Goal: Information Seeking & Learning: Find contact information

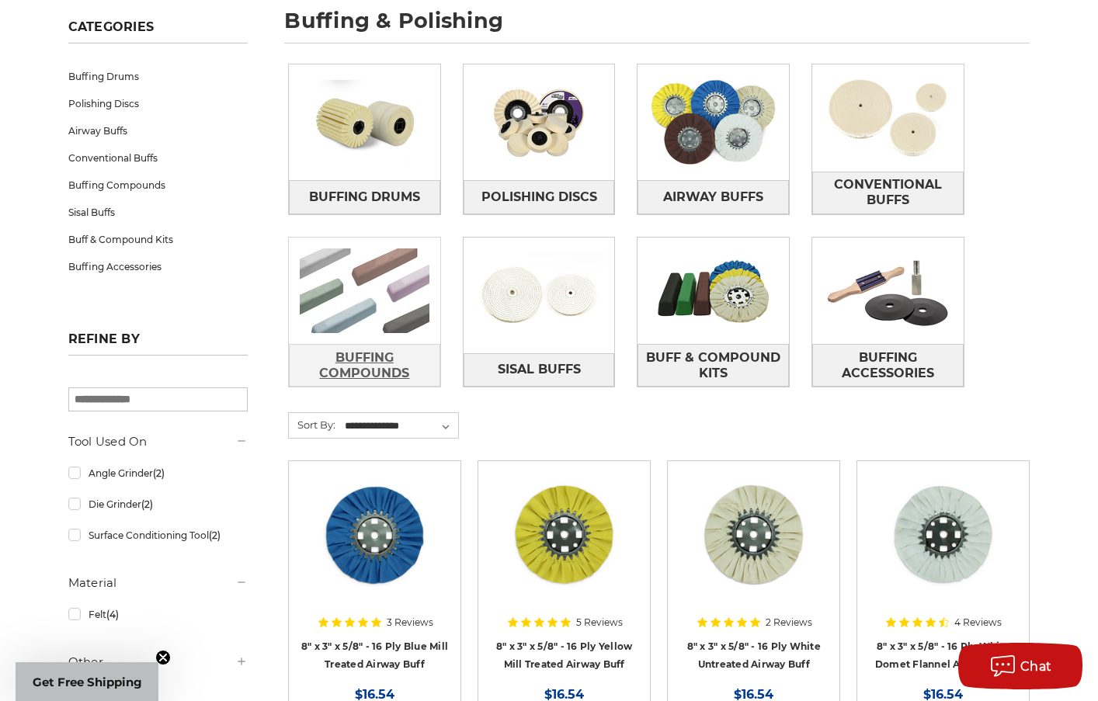
click at [364, 364] on span "Buffing Compounds" at bounding box center [365, 366] width 150 height 42
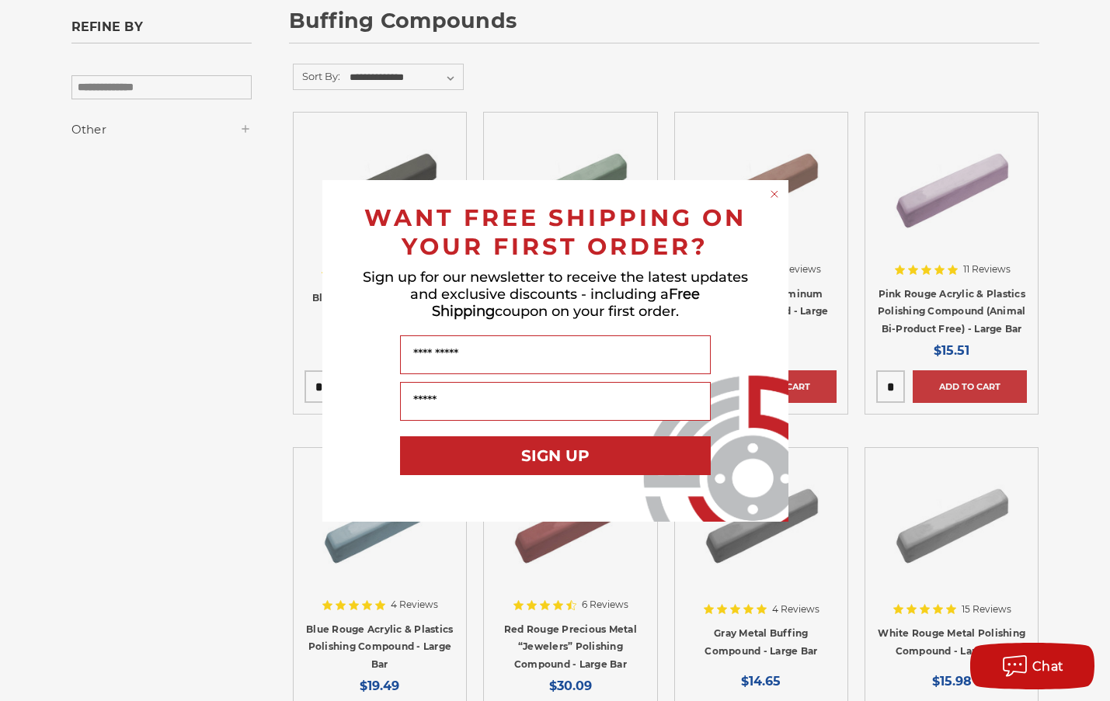
click at [772, 191] on circle "Close dialog" at bounding box center [773, 193] width 15 height 15
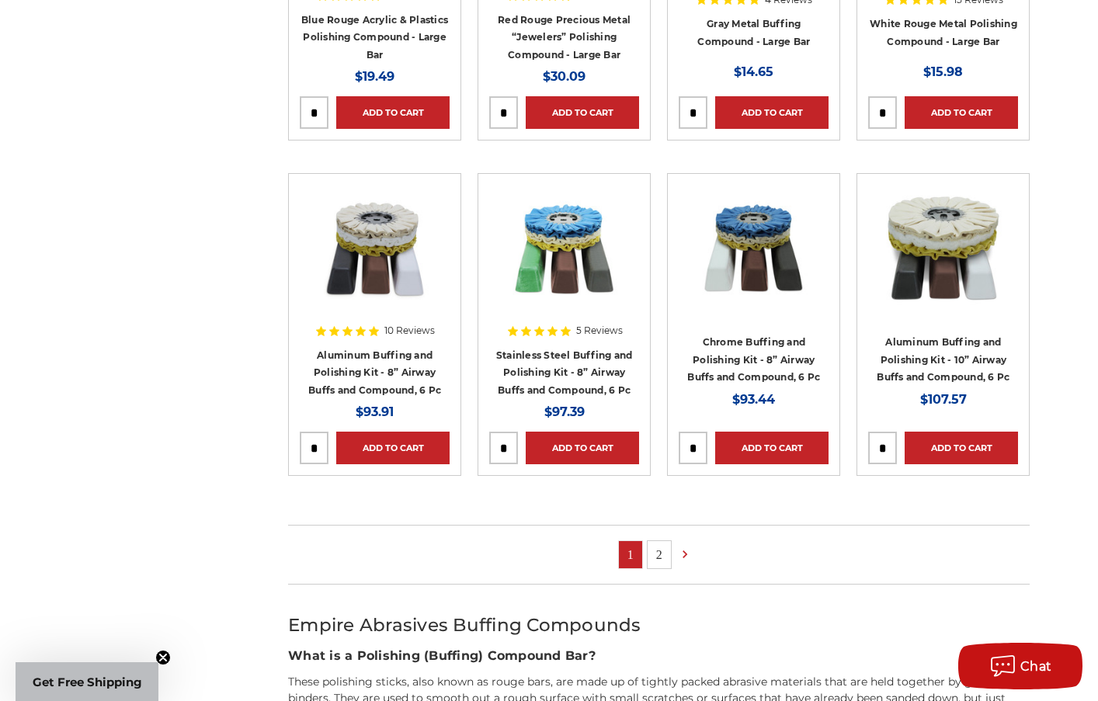
scroll to position [854, 0]
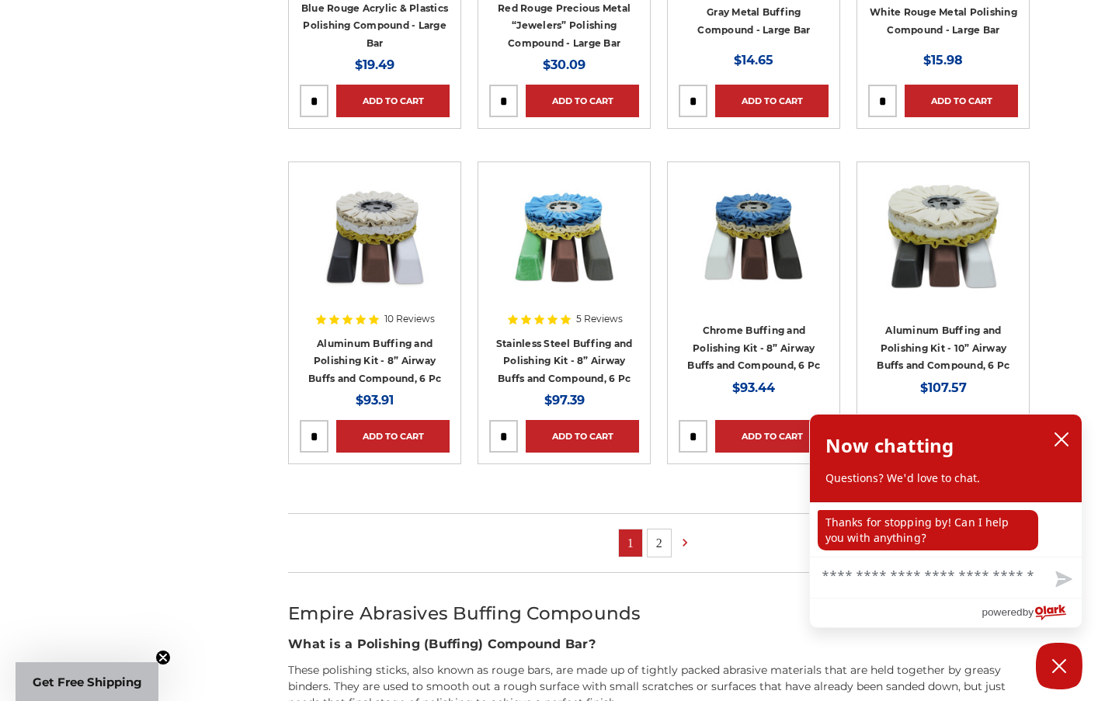
click at [659, 539] on link "2" at bounding box center [659, 543] width 23 height 27
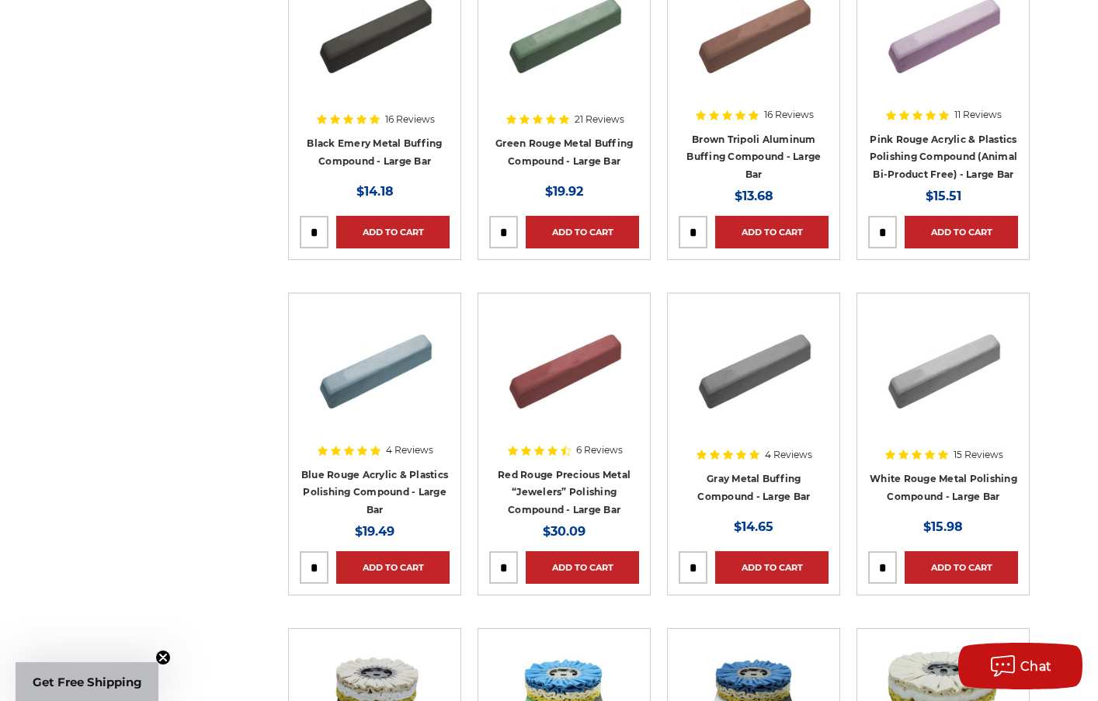
scroll to position [388, 0]
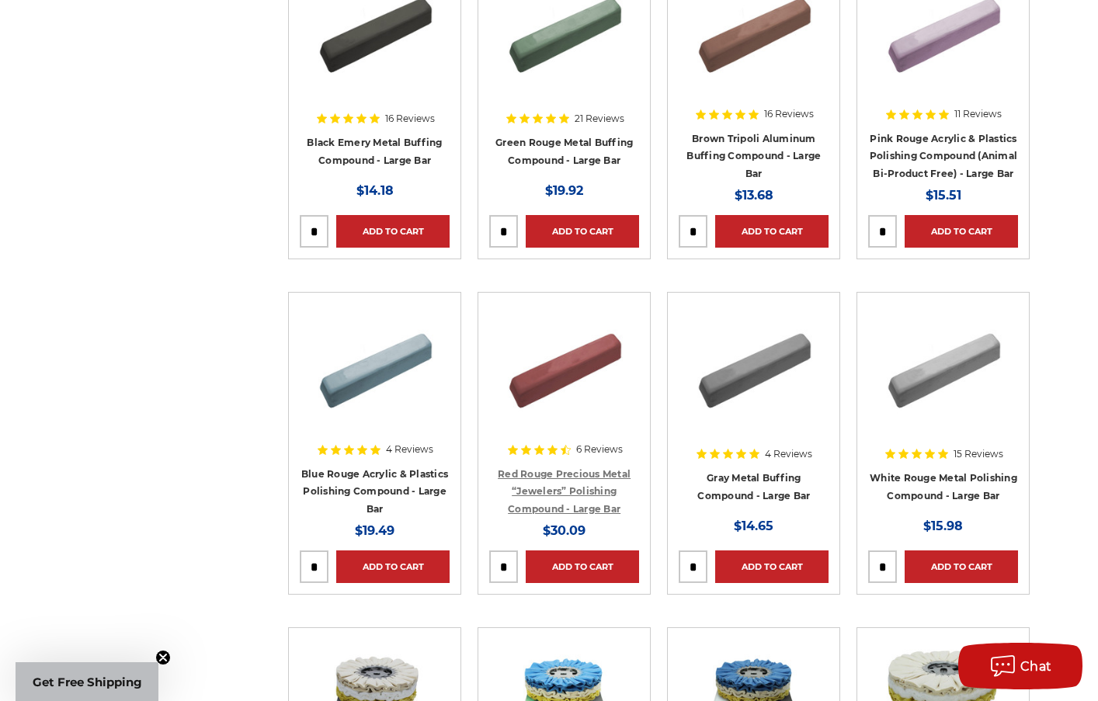
click at [581, 472] on link "Red Rouge Precious Metal “Jewelers” Polishing Compound - Large Bar" at bounding box center [564, 491] width 133 height 47
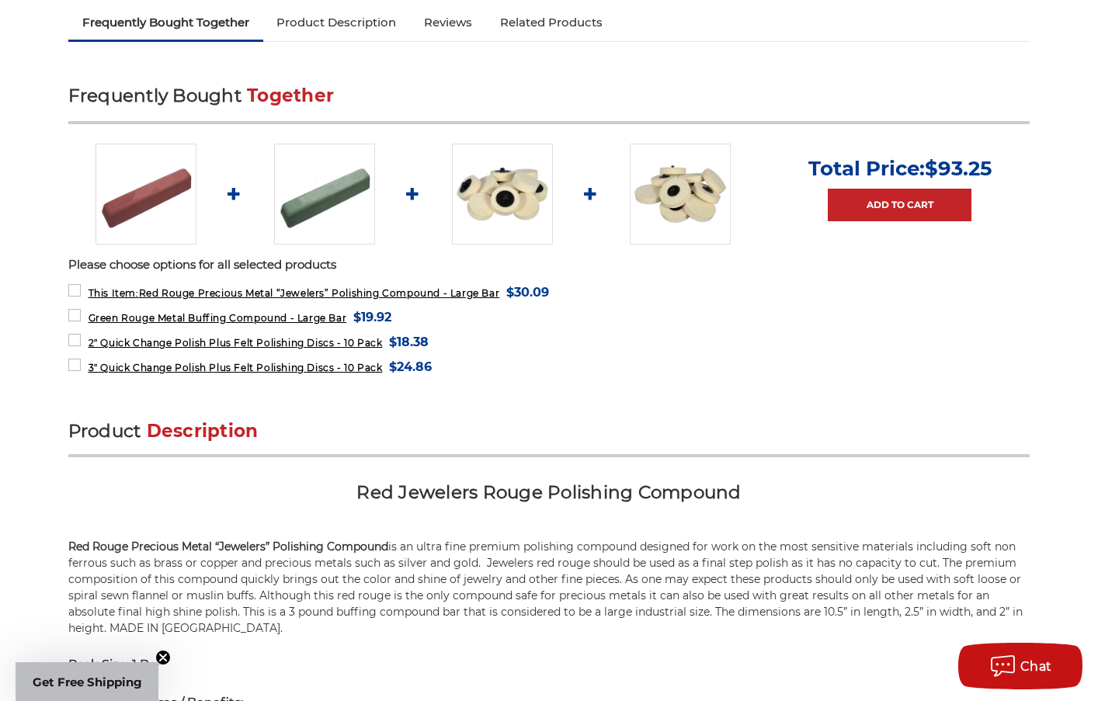
scroll to position [543, 0]
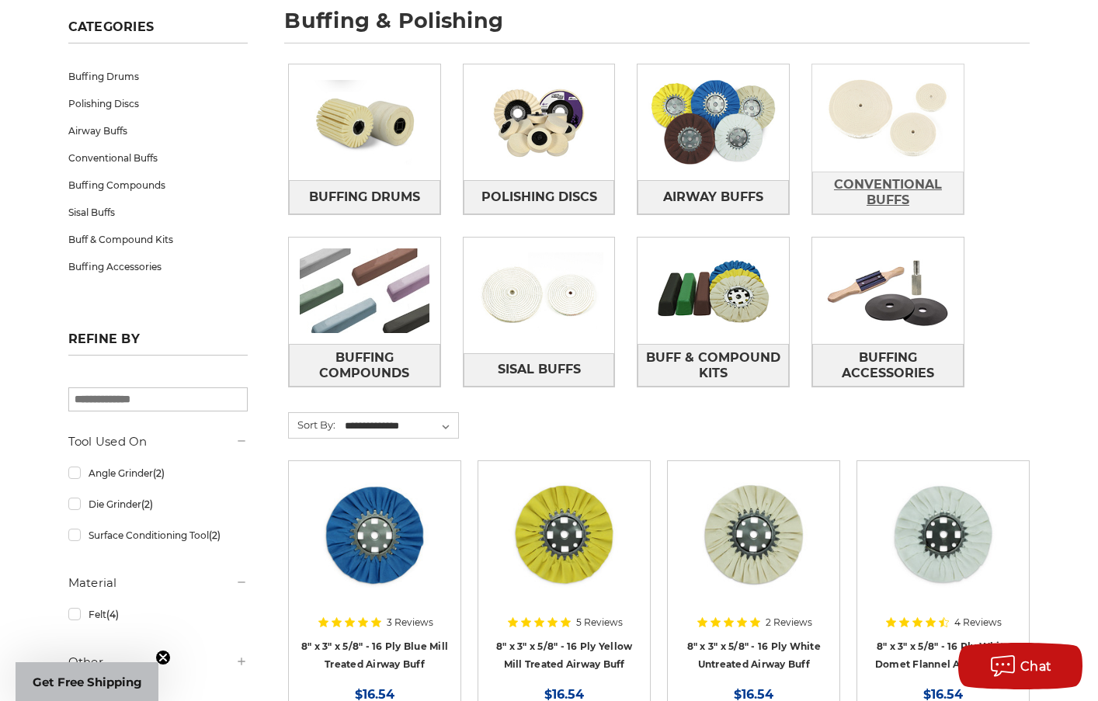
click at [882, 187] on span "Conventional Buffs" at bounding box center [888, 193] width 150 height 42
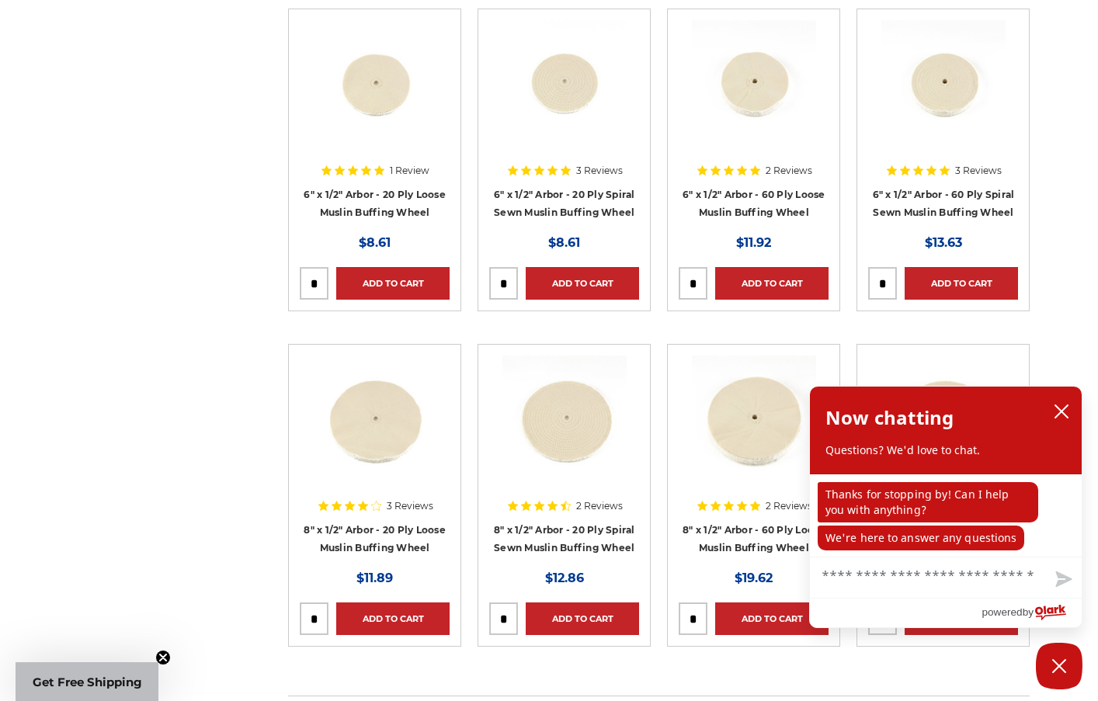
scroll to position [621, 0]
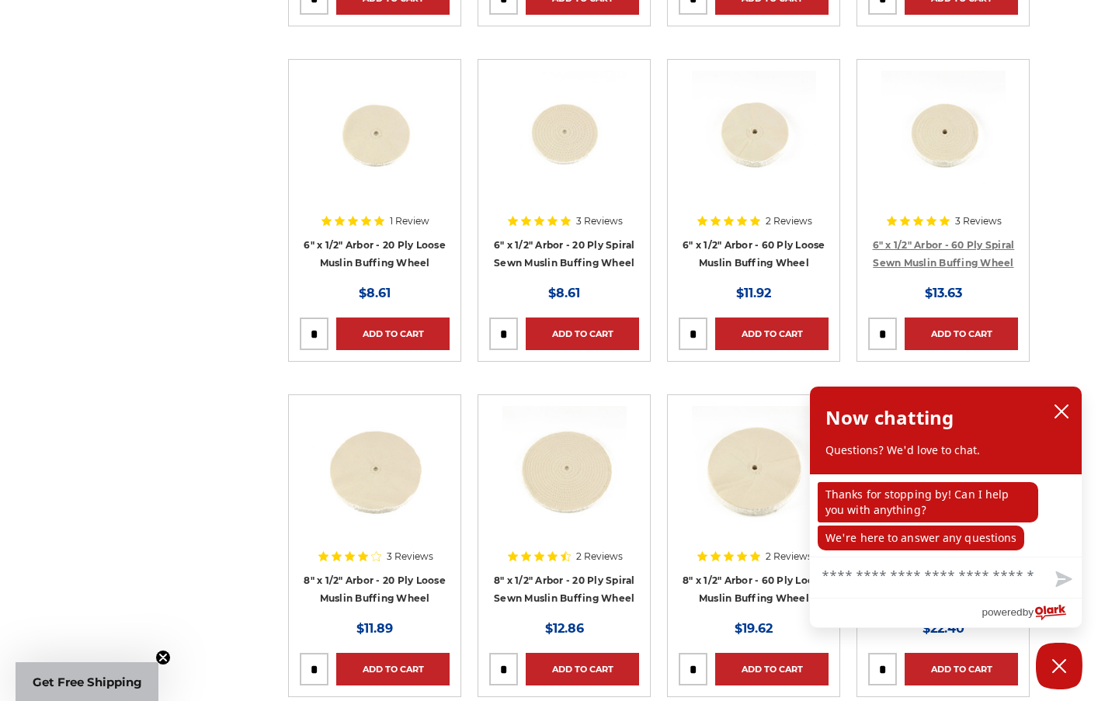
click at [917, 243] on link "6" x 1/2" Arbor - 60 Ply Spiral Sewn Muslin Buffing Wheel" at bounding box center [944, 254] width 142 height 30
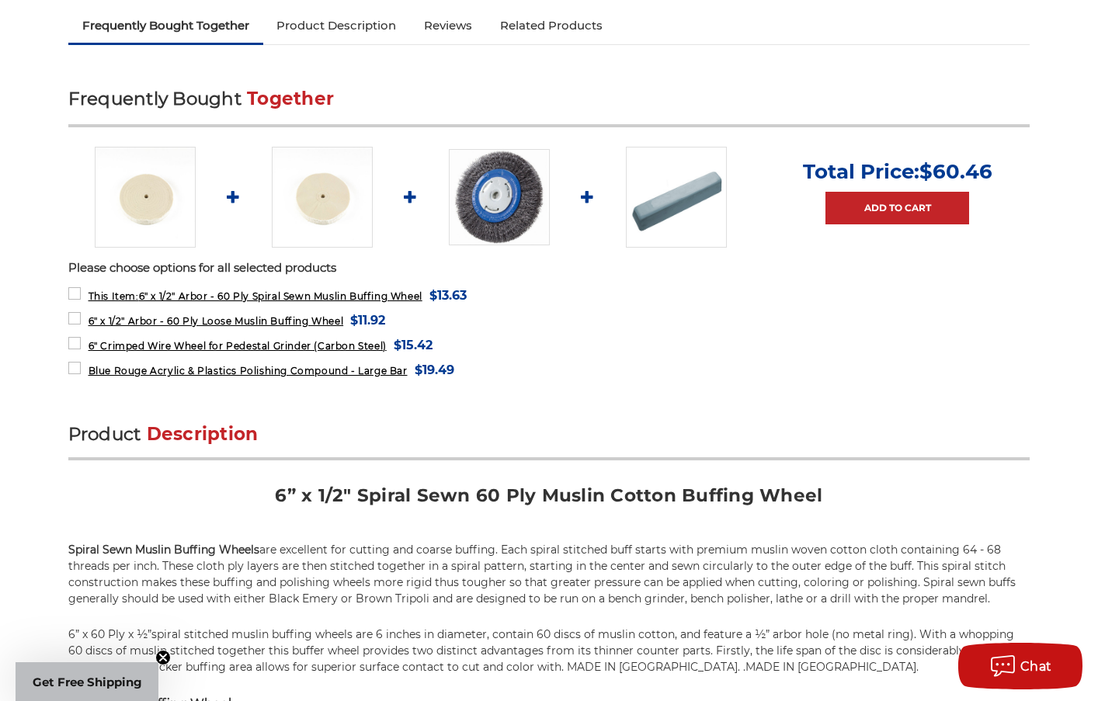
scroll to position [543, 0]
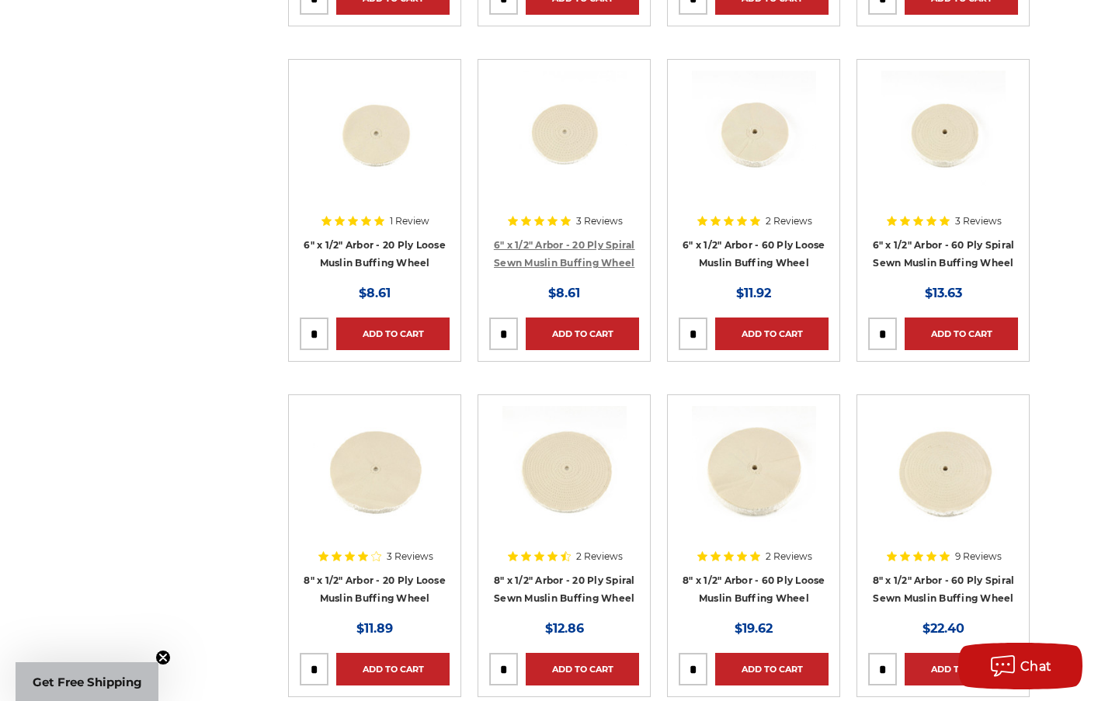
click at [611, 244] on link "6" x 1/2" Arbor - 20 Ply Spiral Sewn Muslin Buffing Wheel" at bounding box center [564, 254] width 141 height 30
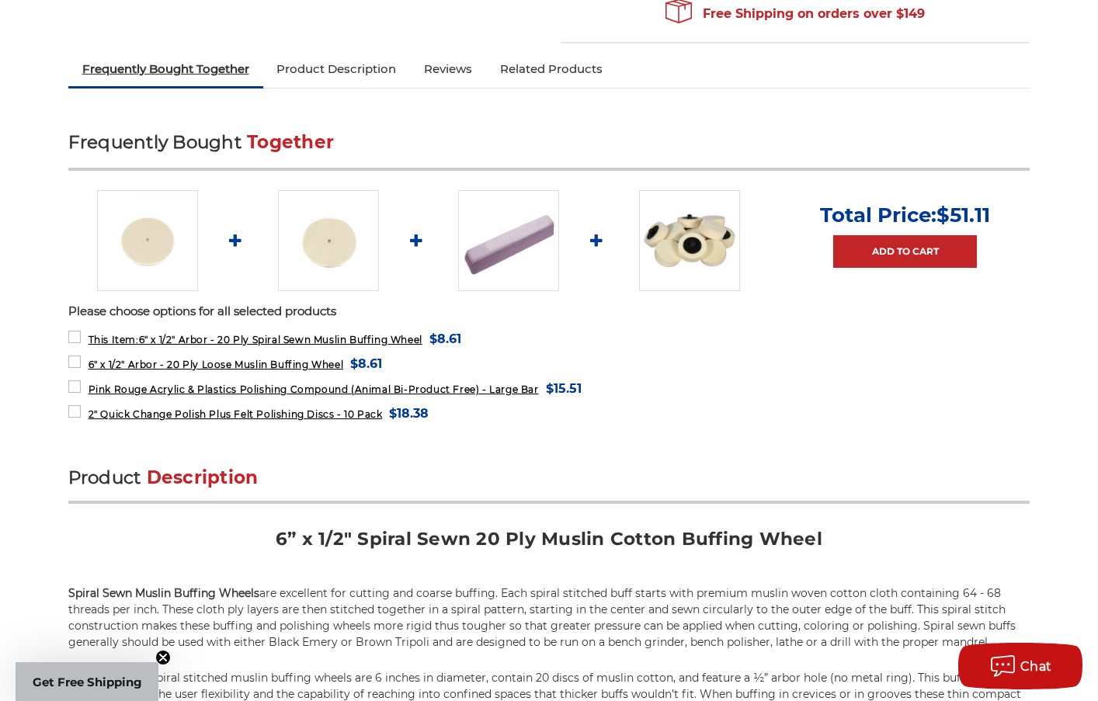
scroll to position [466, 0]
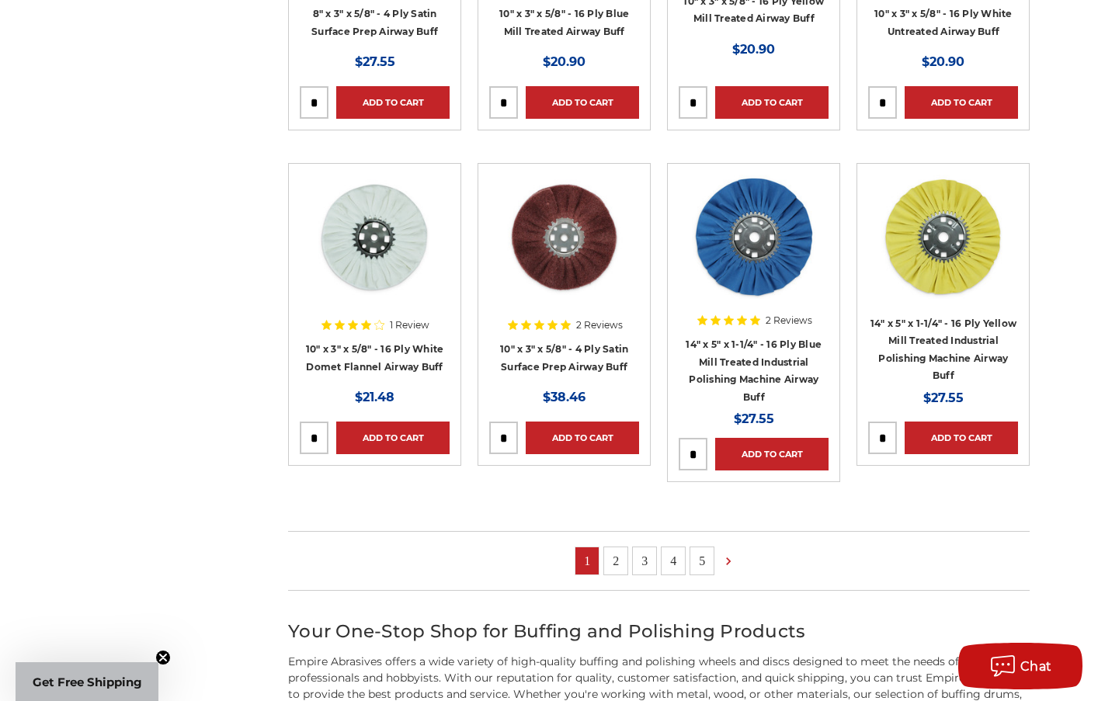
scroll to position [1242, 0]
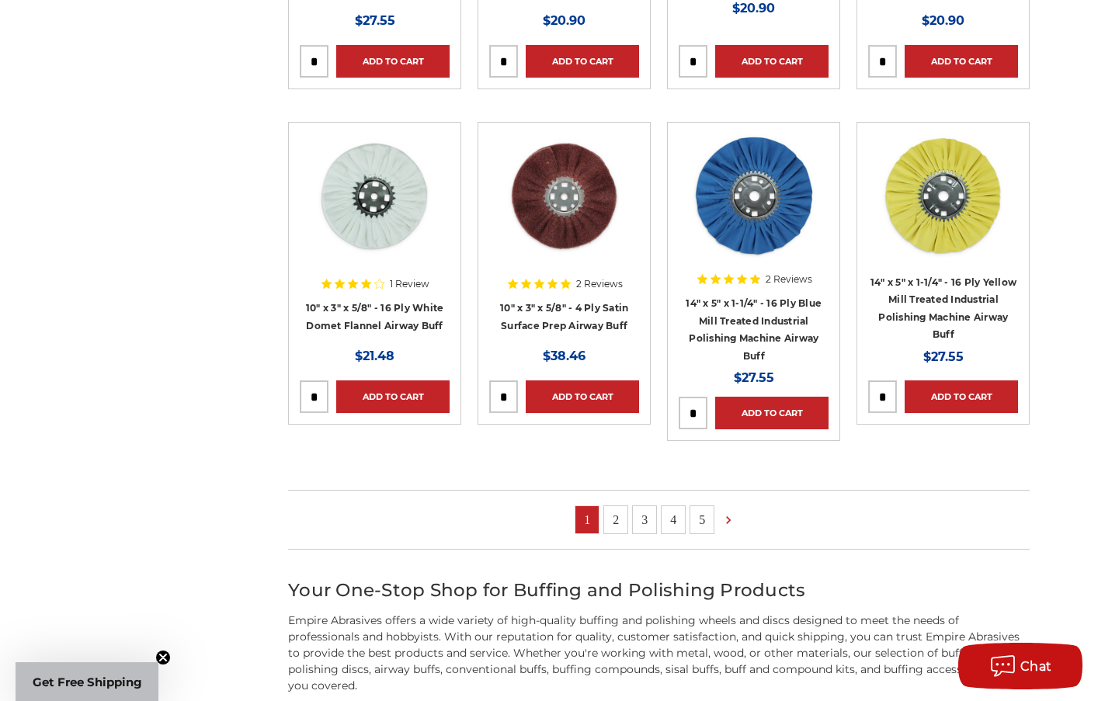
click at [620, 520] on link "2" at bounding box center [615, 519] width 23 height 27
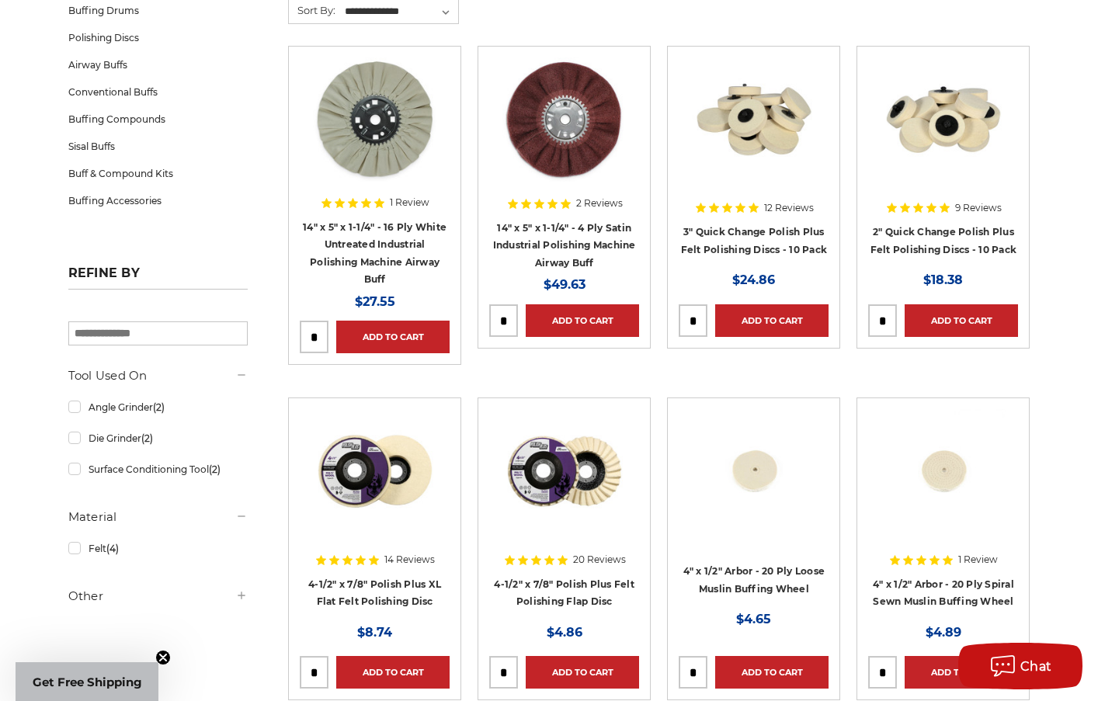
scroll to position [311, 0]
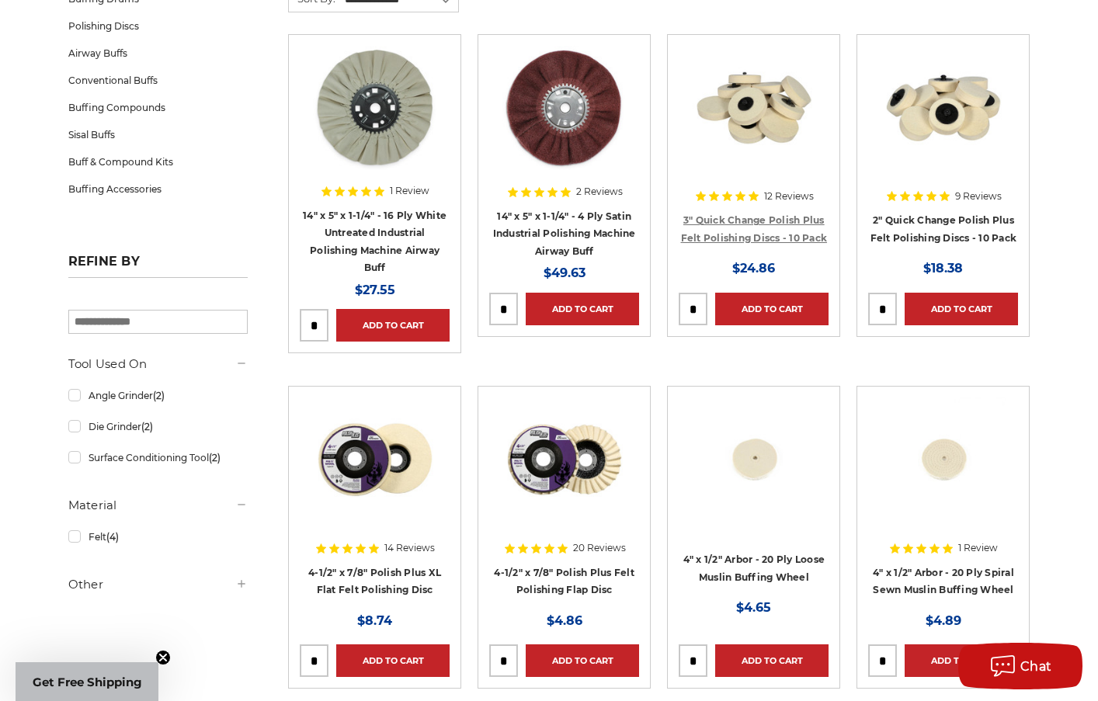
click at [741, 218] on link "3" Quick Change Polish Plus Felt Polishing Discs - 10 Pack" at bounding box center [754, 229] width 147 height 30
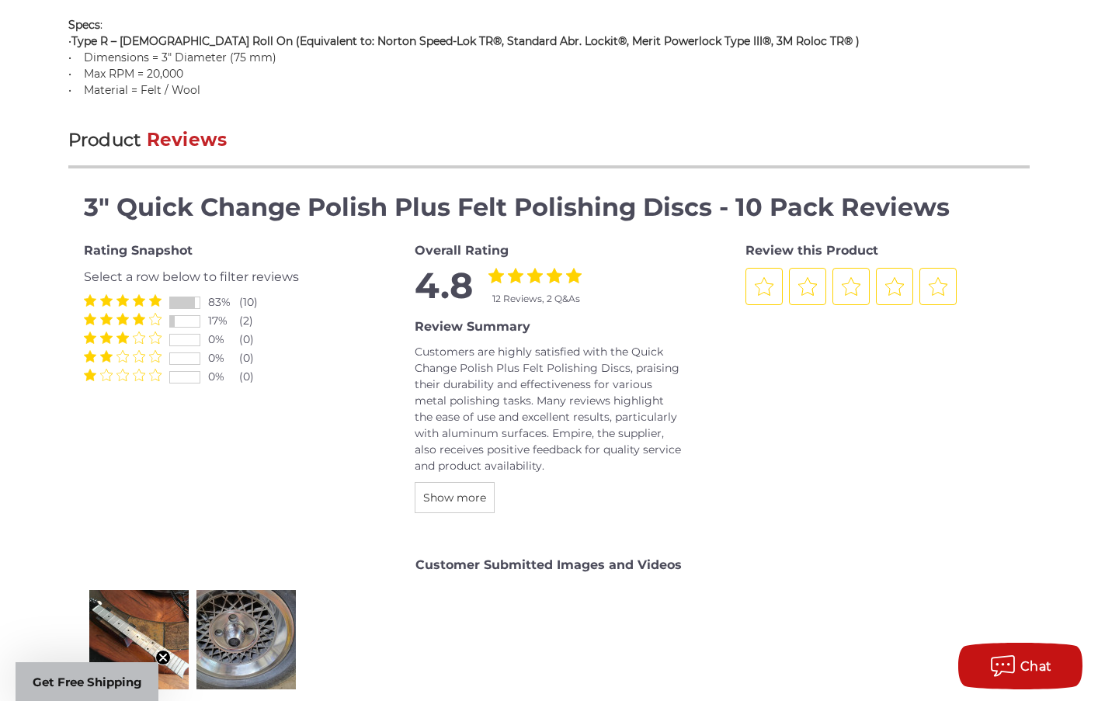
scroll to position [1320, 0]
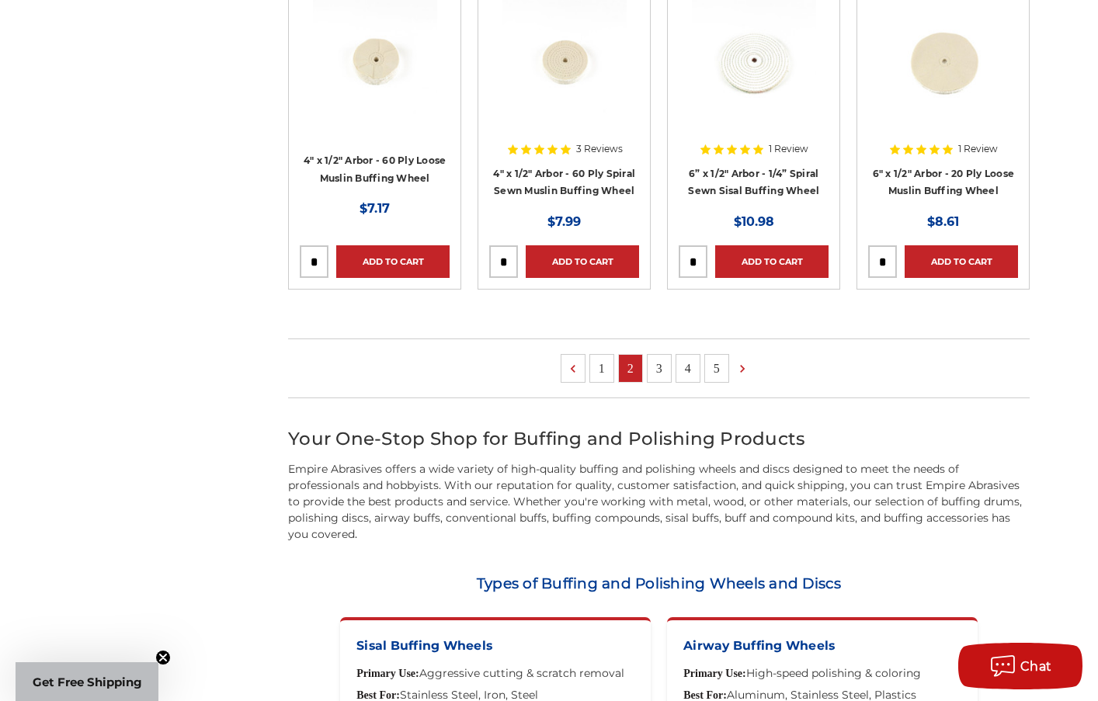
scroll to position [1398, 0]
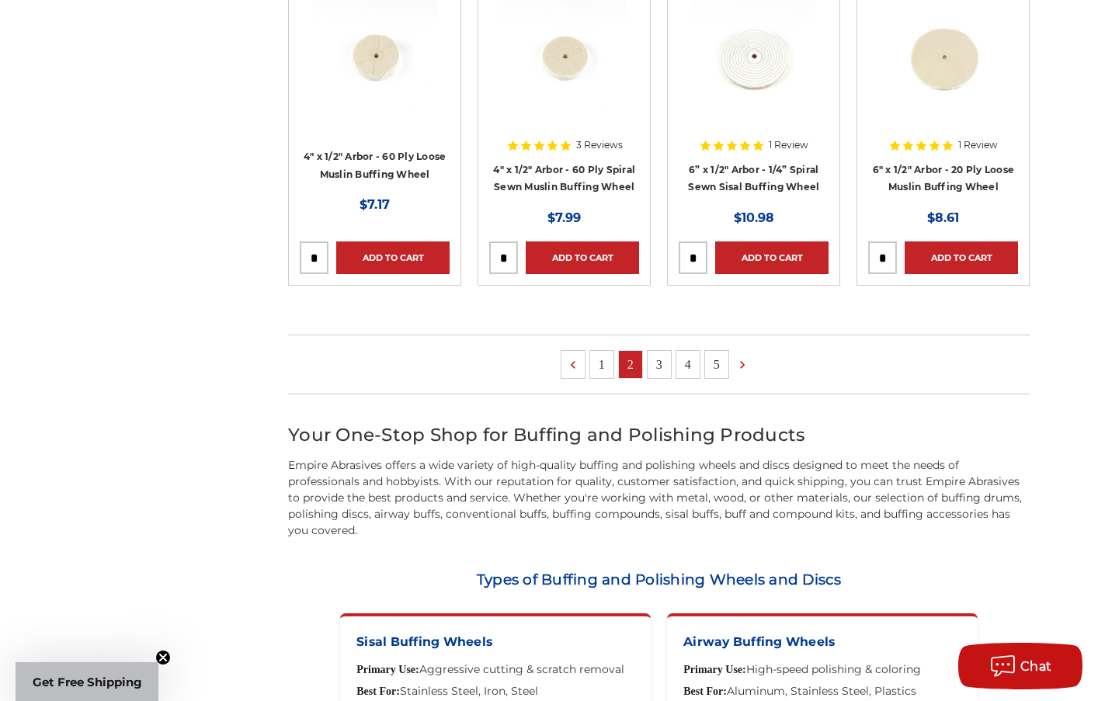
click at [659, 363] on link "3" at bounding box center [659, 364] width 23 height 27
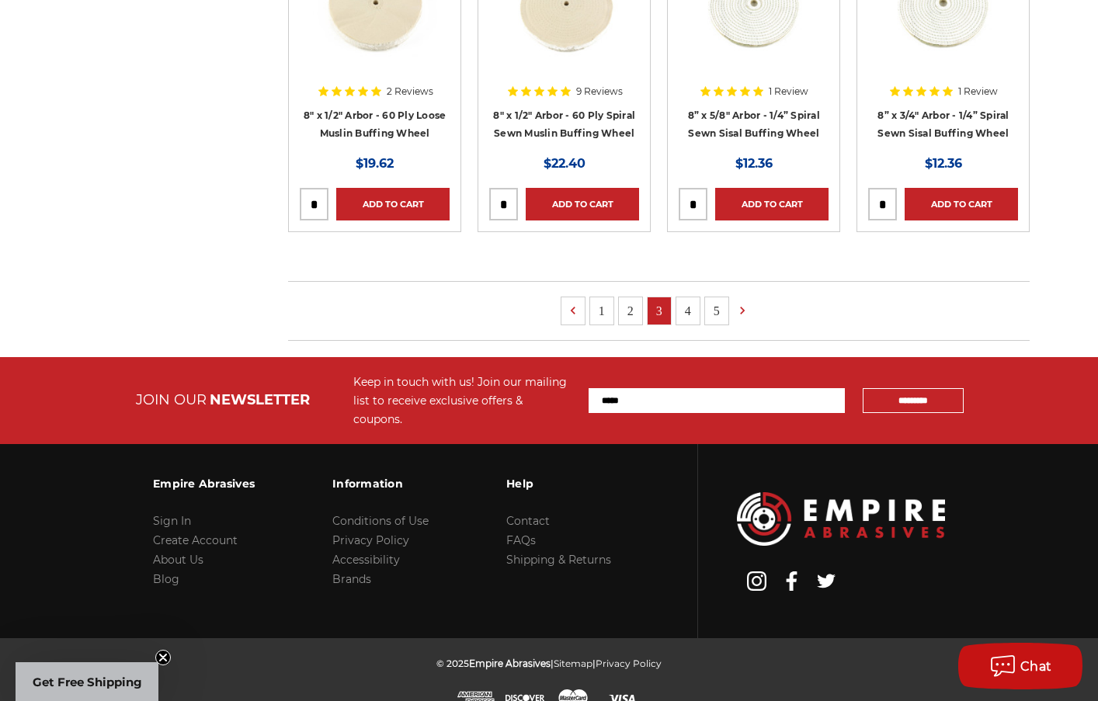
scroll to position [1087, 0]
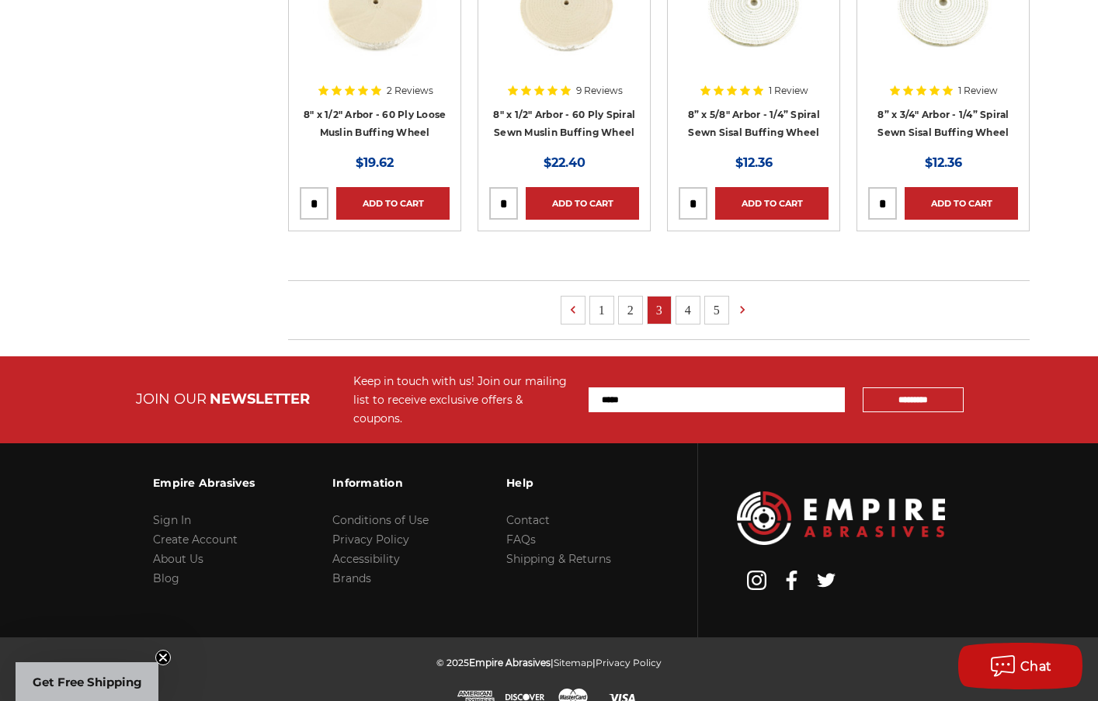
click at [687, 314] on link "4" at bounding box center [687, 310] width 23 height 27
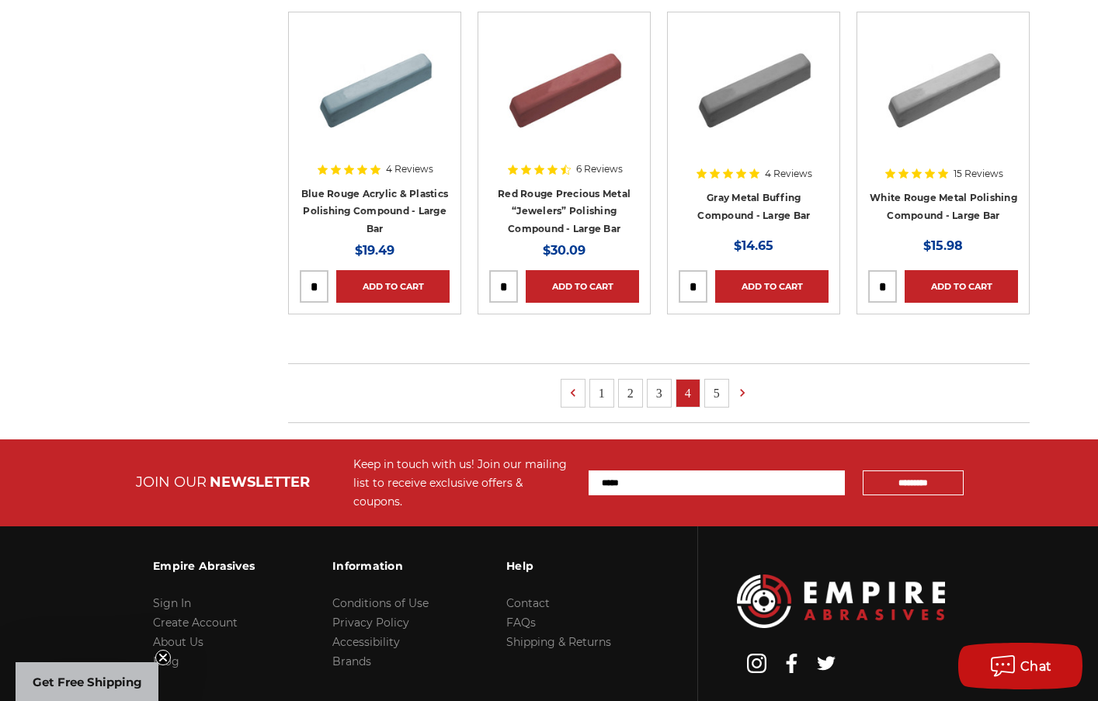
scroll to position [1009, 0]
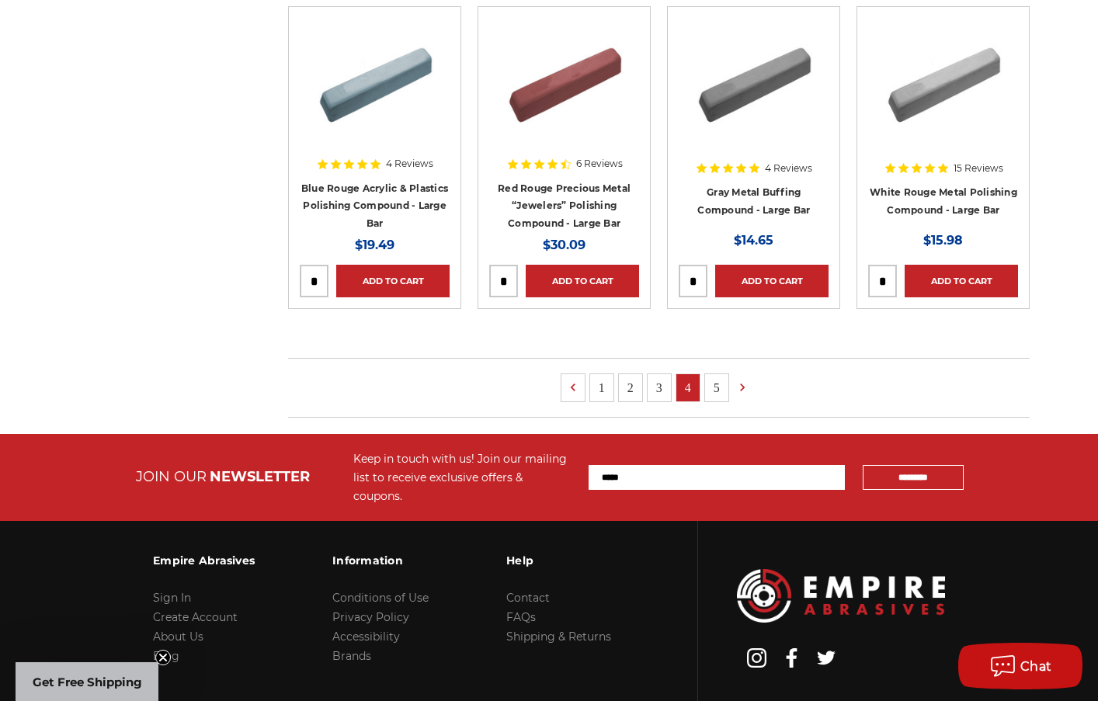
click at [717, 381] on link "5" at bounding box center [716, 387] width 23 height 27
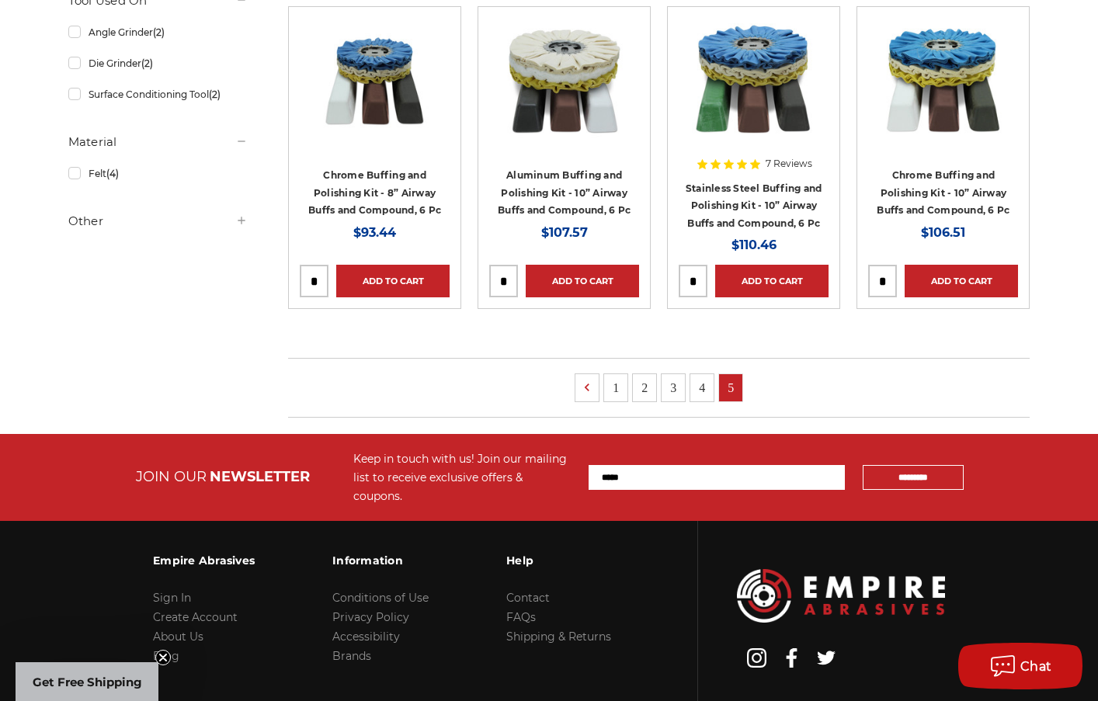
scroll to position [754, 0]
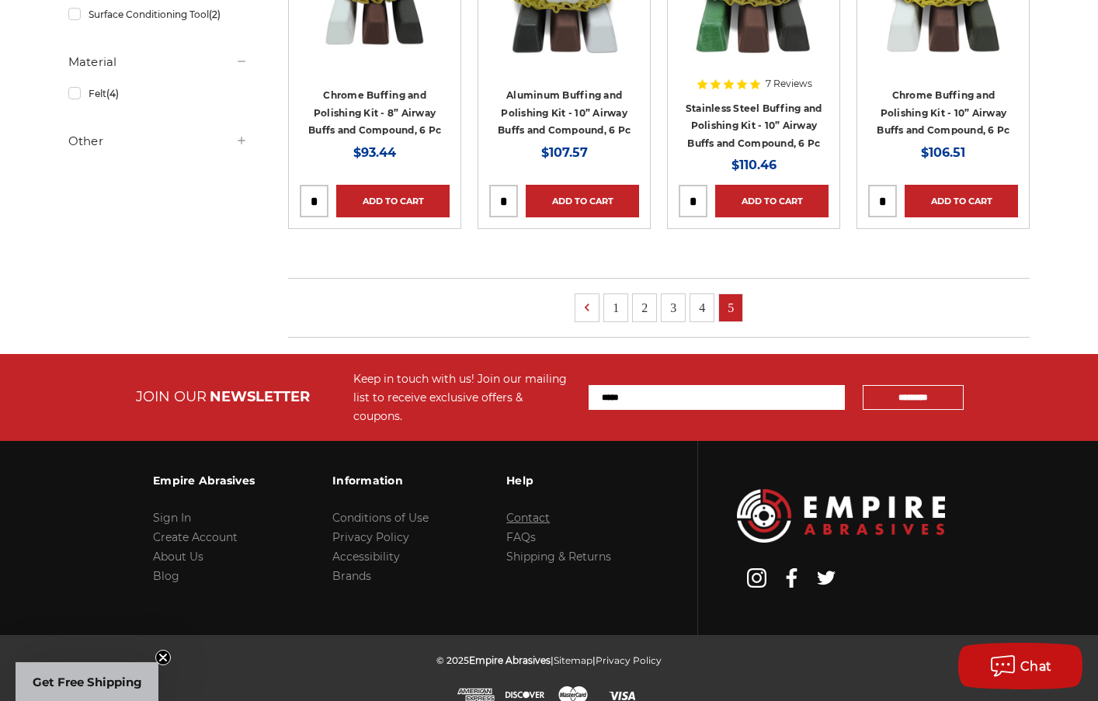
click at [521, 511] on link "Contact" at bounding box center [527, 518] width 43 height 14
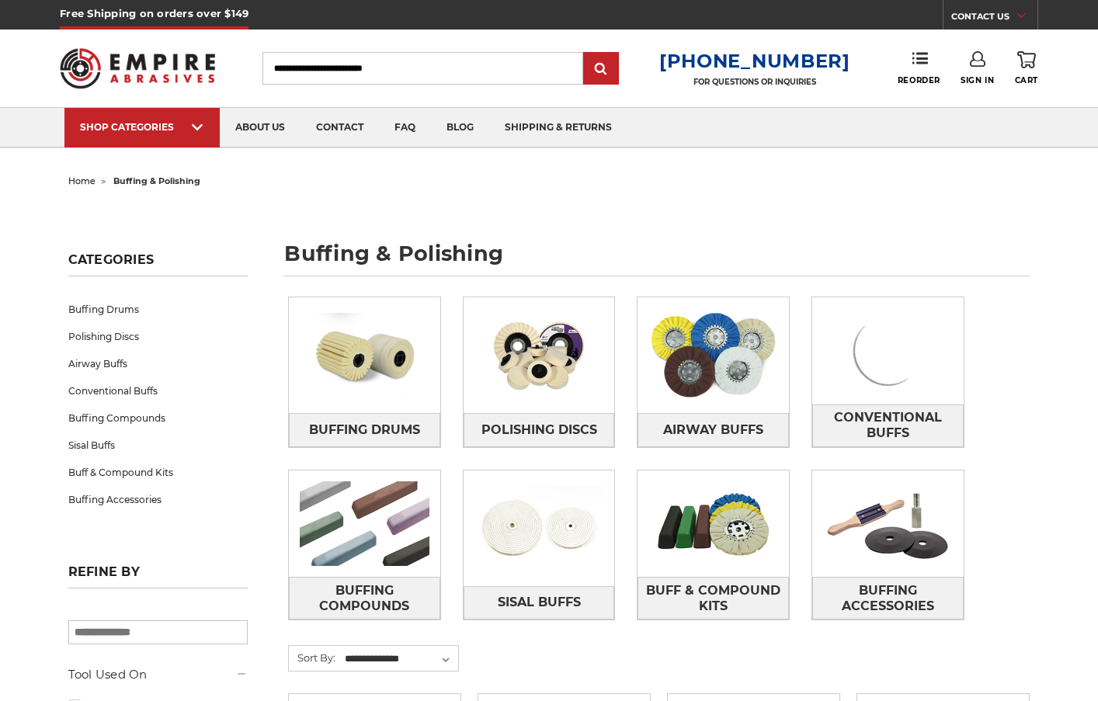
scroll to position [522, 0]
